Goal: Navigation & Orientation: Find specific page/section

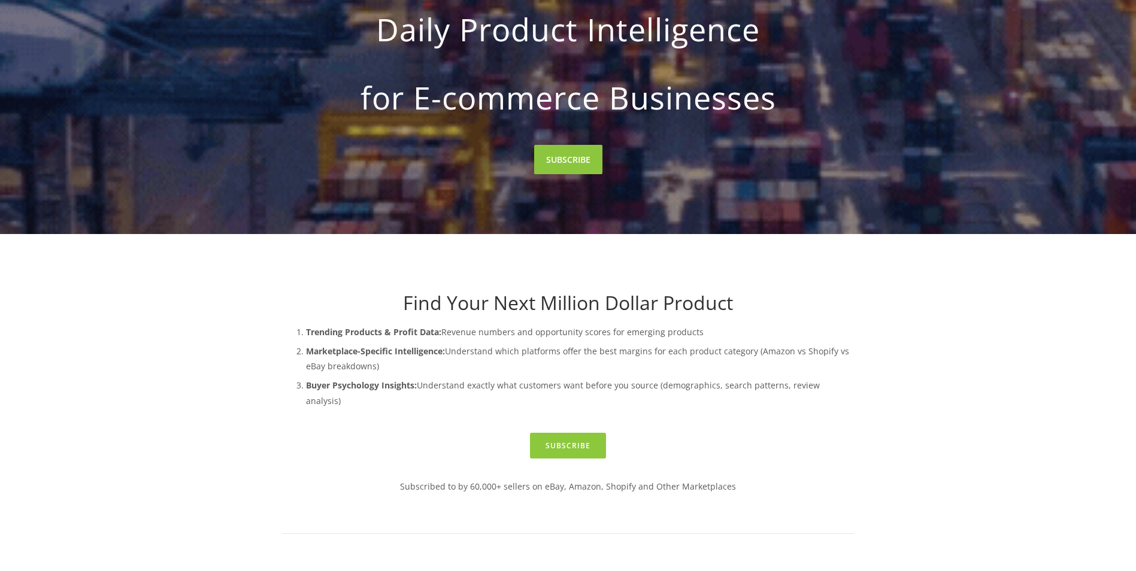
scroll to position [180, 0]
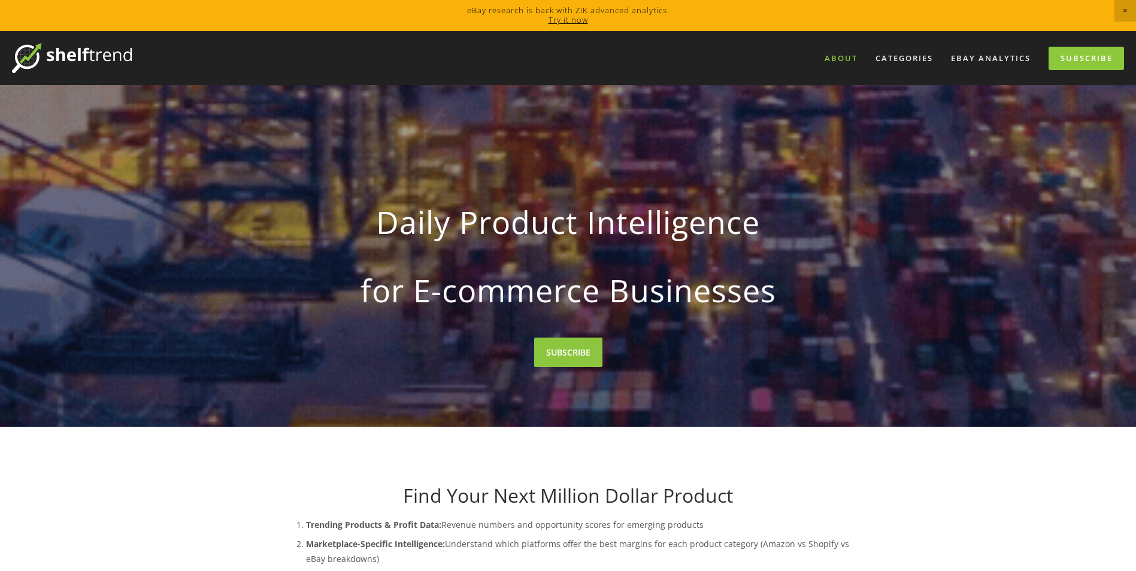
click at [845, 52] on link "About" at bounding box center [841, 59] width 49 height 20
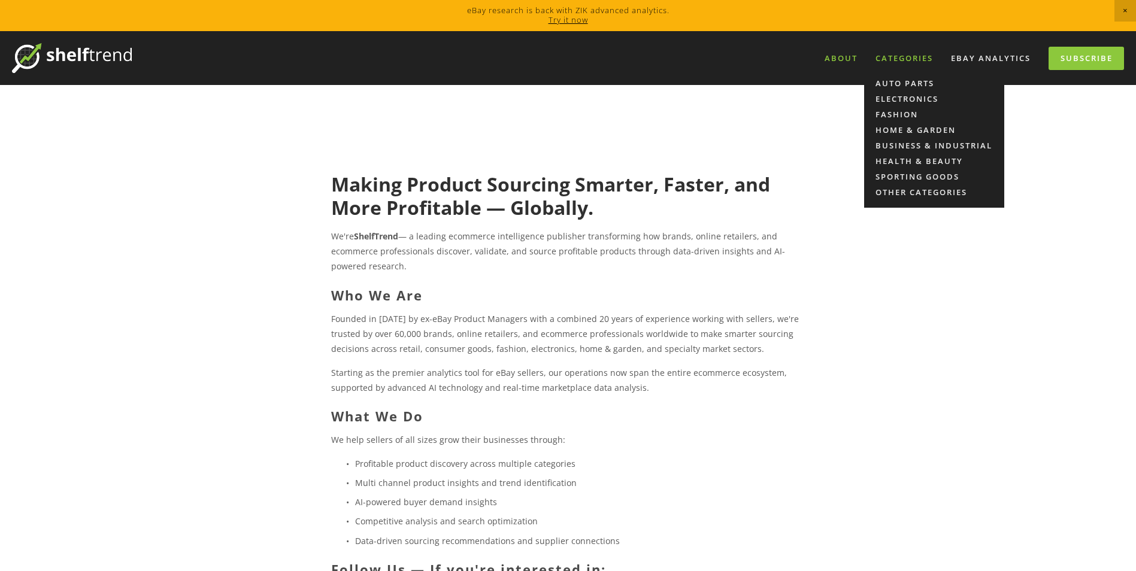
click at [916, 53] on div "Categories" at bounding box center [904, 59] width 73 height 20
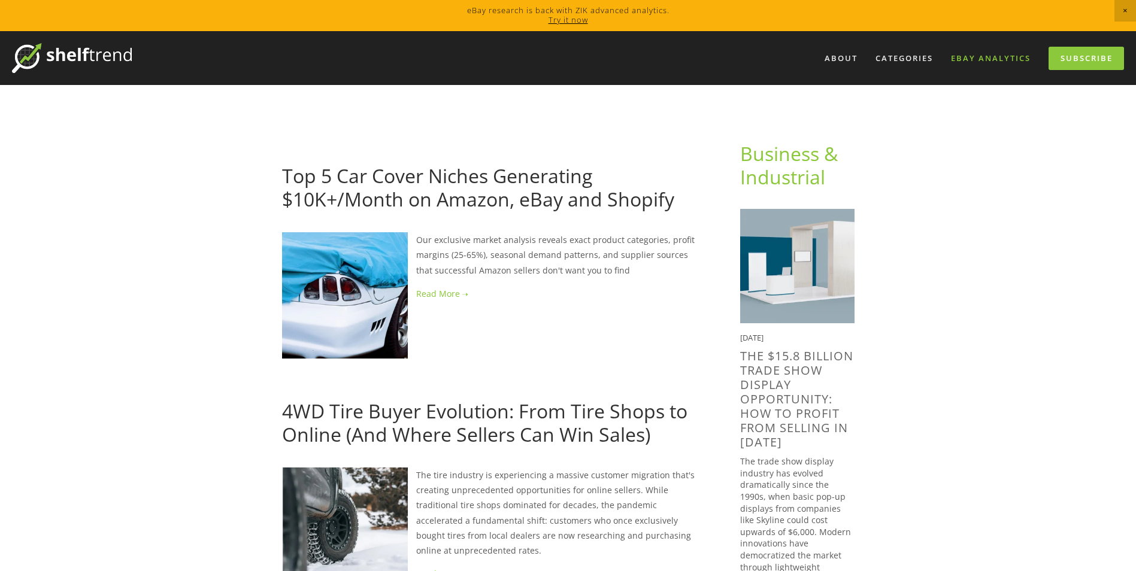
click at [989, 57] on link "eBay Analytics" at bounding box center [990, 59] width 95 height 20
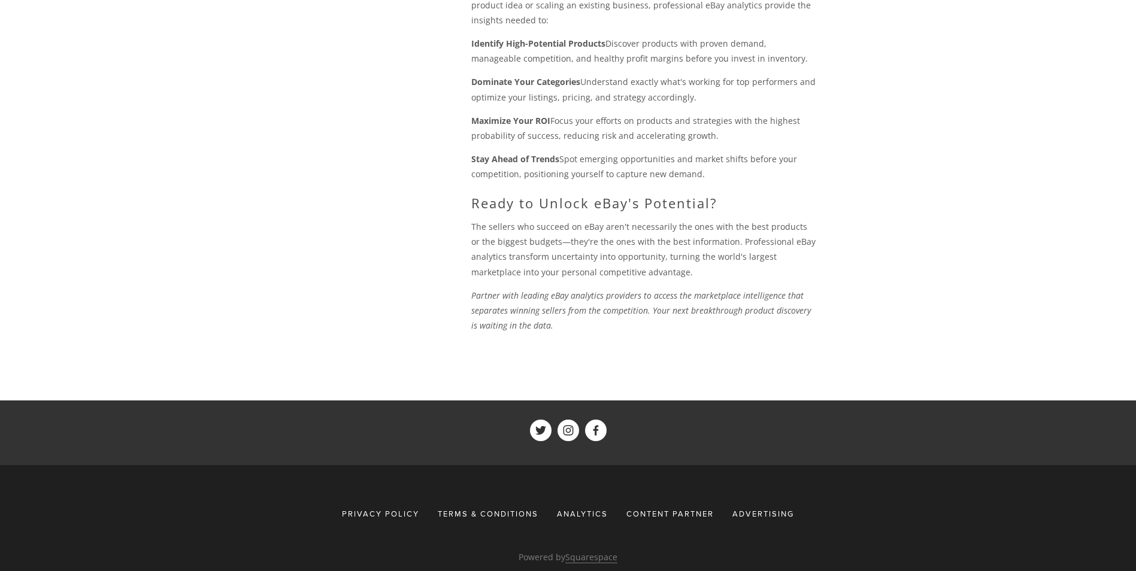
scroll to position [1325, 0]
